Goal: Obtain resource: Download file/media

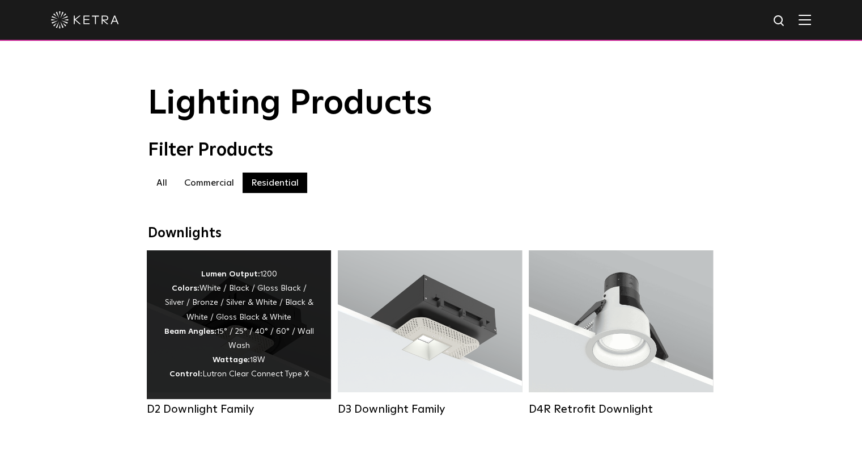
click at [252, 342] on div "Lumen Output: 1200 Colors: White / Black / Gloss Black / Silver / Bronze / Silv…" at bounding box center [239, 324] width 150 height 115
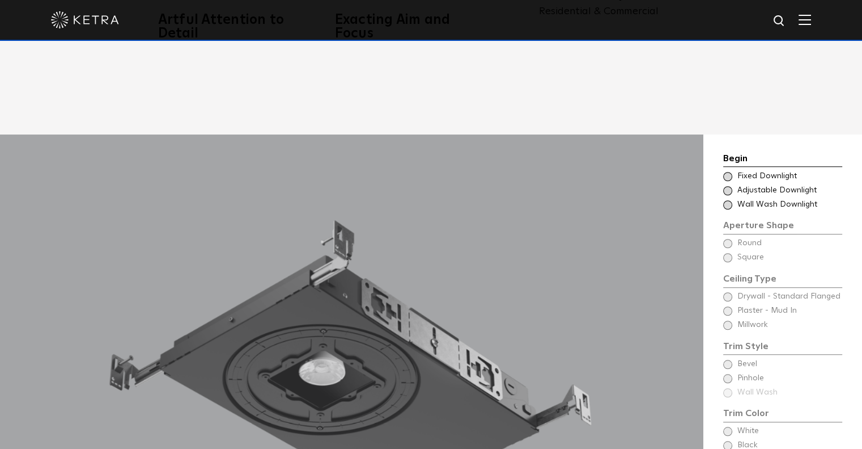
scroll to position [869, 0]
click at [727, 185] on span at bounding box center [727, 189] width 9 height 9
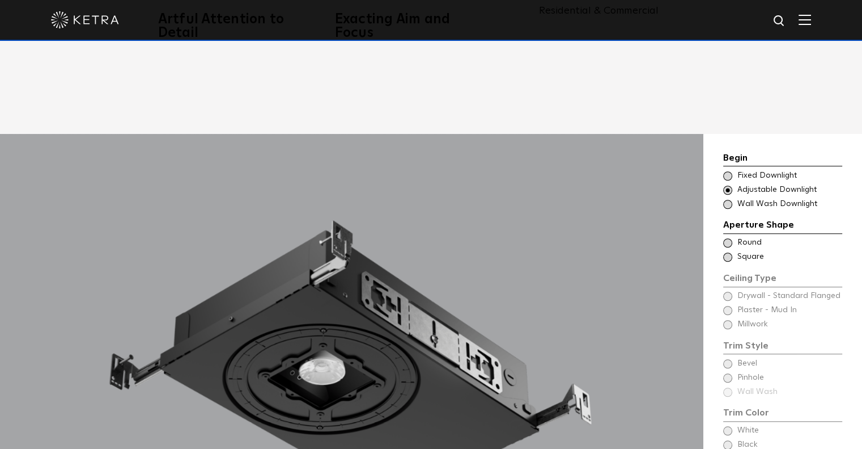
click at [729, 238] on span at bounding box center [727, 242] width 9 height 9
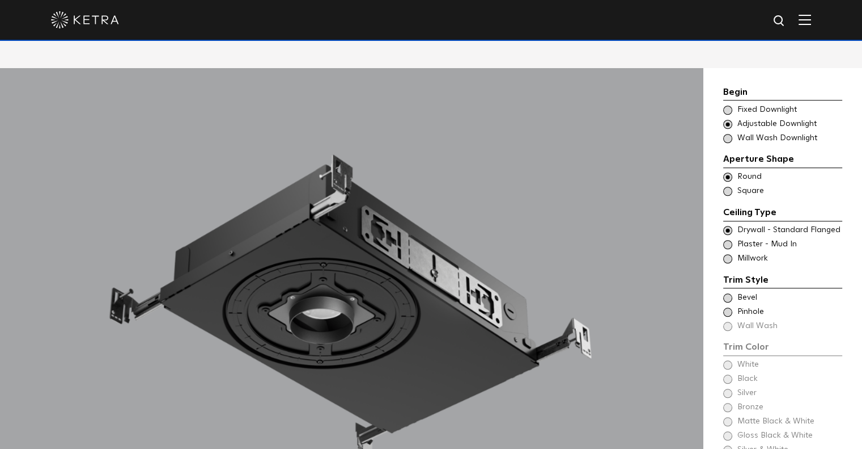
scroll to position [945, 0]
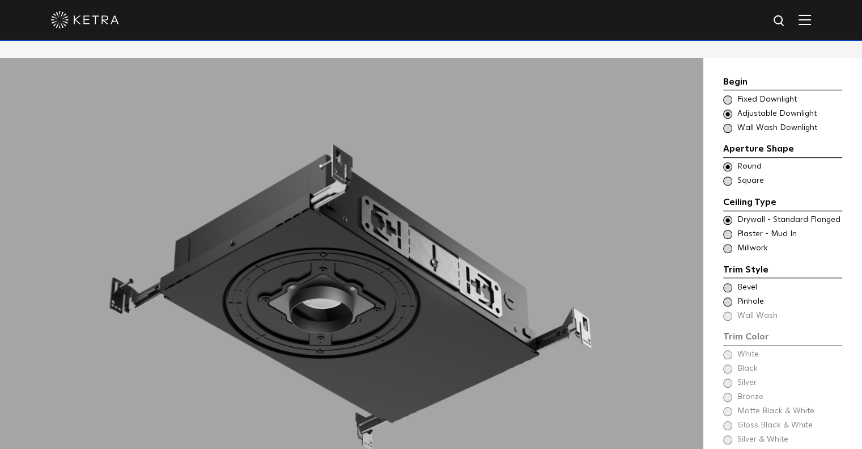
click at [727, 244] on span at bounding box center [727, 248] width 9 height 9
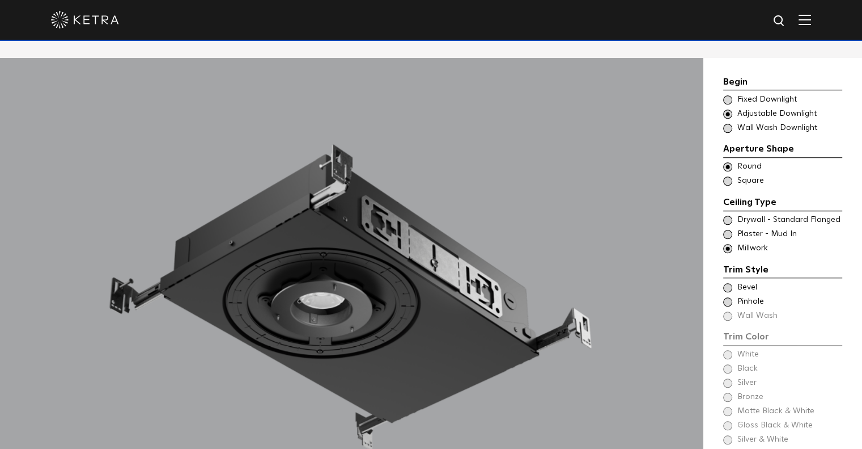
click at [727, 230] on span at bounding box center [727, 234] width 9 height 9
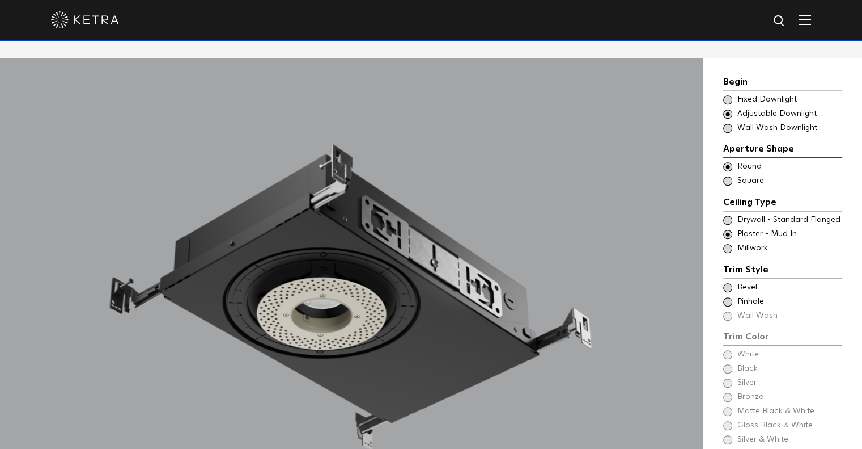
click at [726, 244] on span at bounding box center [727, 248] width 9 height 9
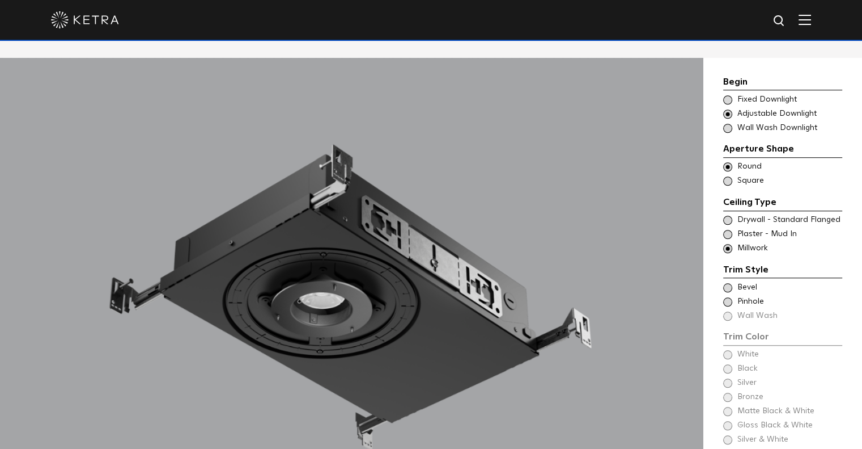
click at [724, 283] on span at bounding box center [727, 287] width 9 height 9
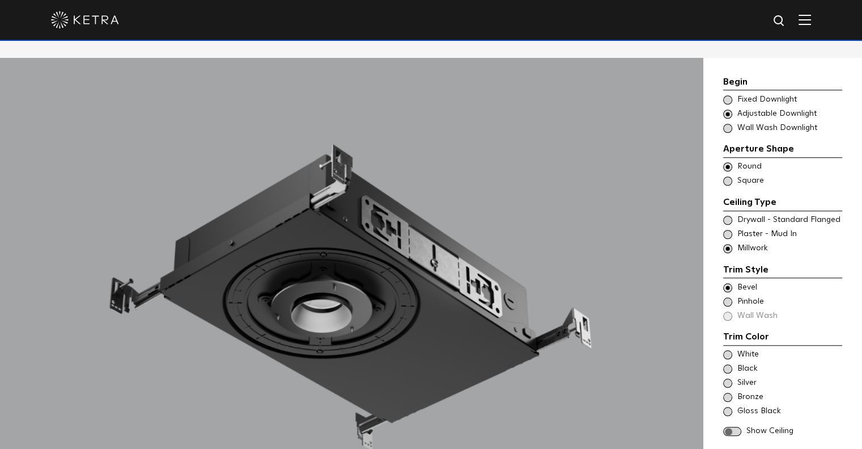
click at [727, 297] on span at bounding box center [727, 301] width 9 height 9
click at [727, 283] on span at bounding box center [727, 287] width 9 height 9
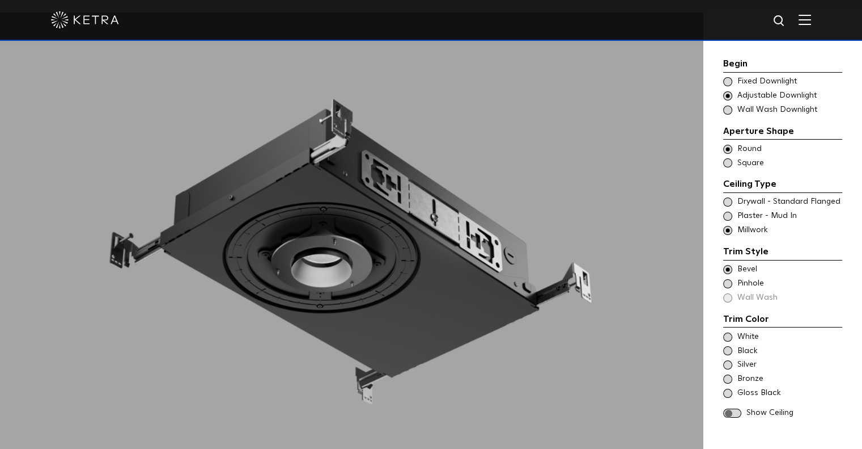
scroll to position [1002, 0]
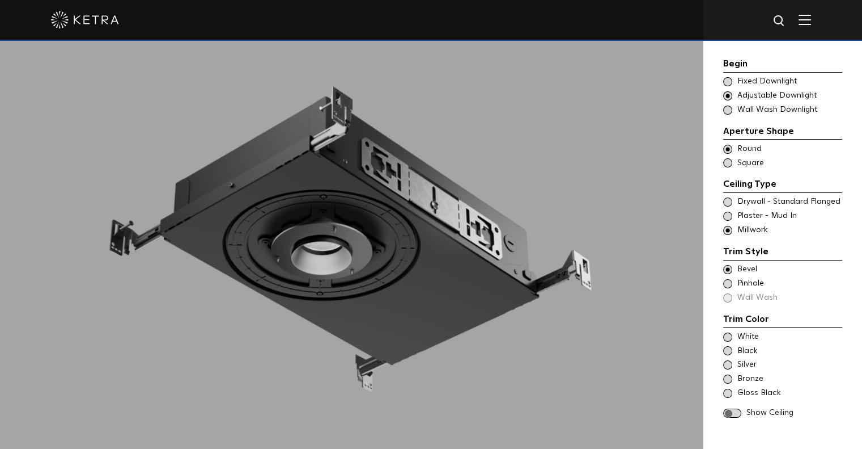
click at [734, 417] on div "Show Ceiling" at bounding box center [782, 412] width 119 height 11
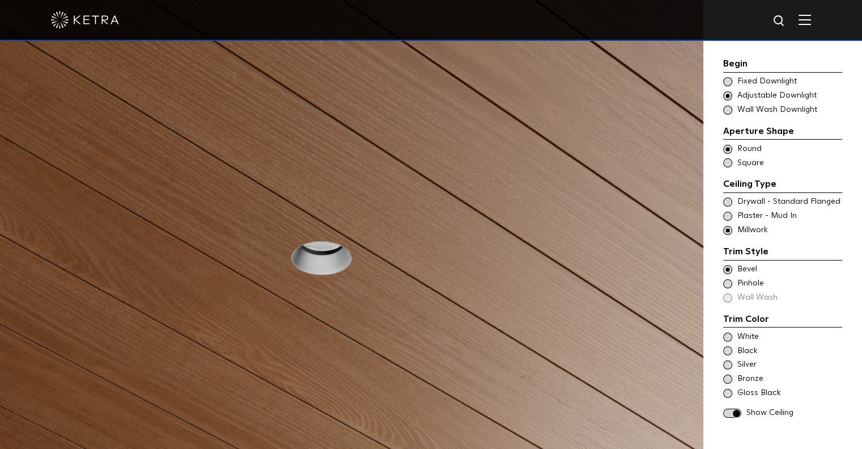
click at [729, 336] on span at bounding box center [727, 336] width 9 height 9
click at [728, 352] on span at bounding box center [727, 350] width 9 height 9
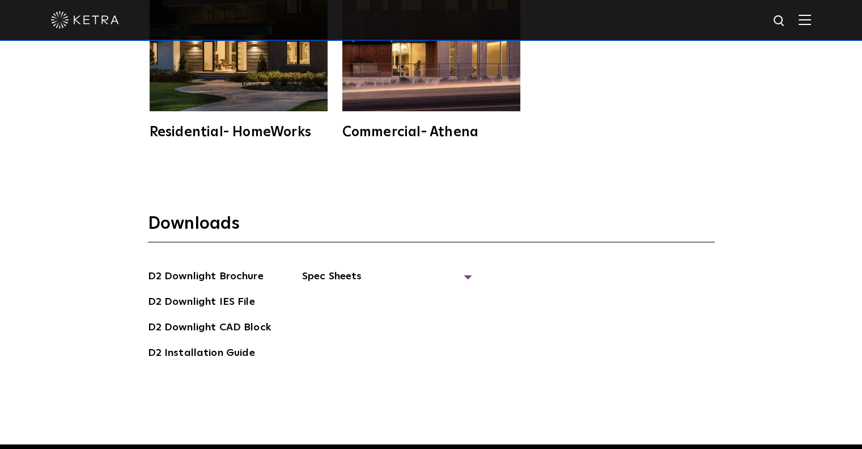
scroll to position [2965, 0]
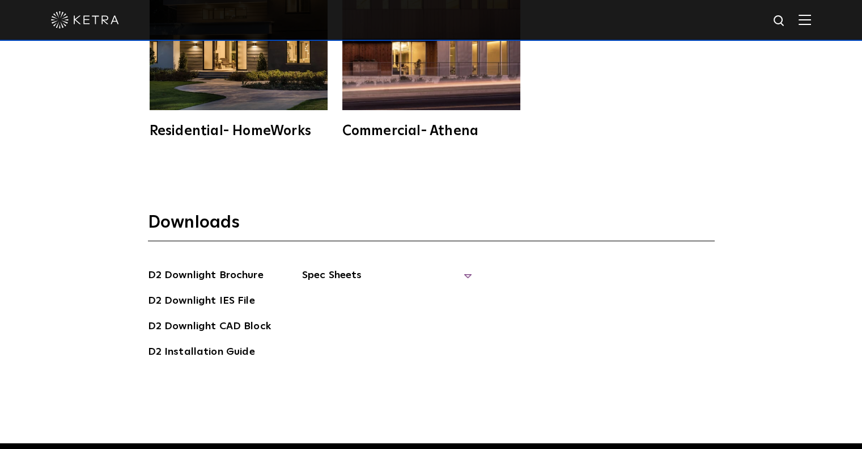
click at [402, 267] on span "Spec Sheets" at bounding box center [387, 279] width 170 height 25
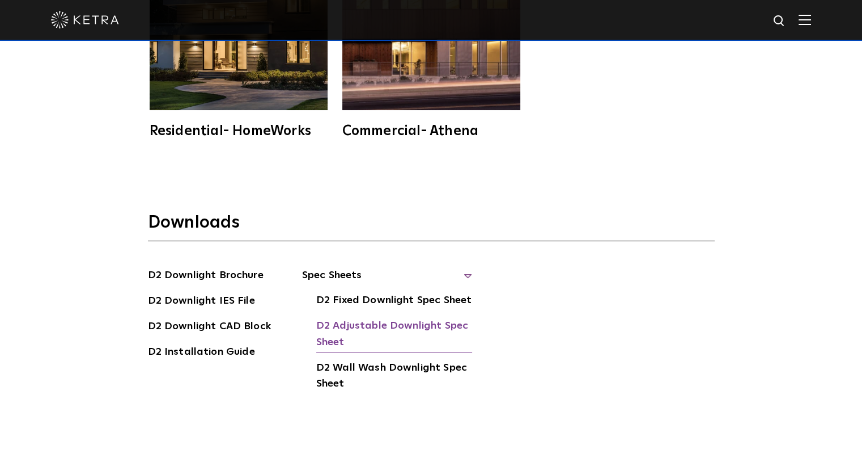
click at [380, 318] on link "D2 Adjustable Downlight Spec Sheet" at bounding box center [394, 335] width 156 height 35
